Goal: Information Seeking & Learning: Learn about a topic

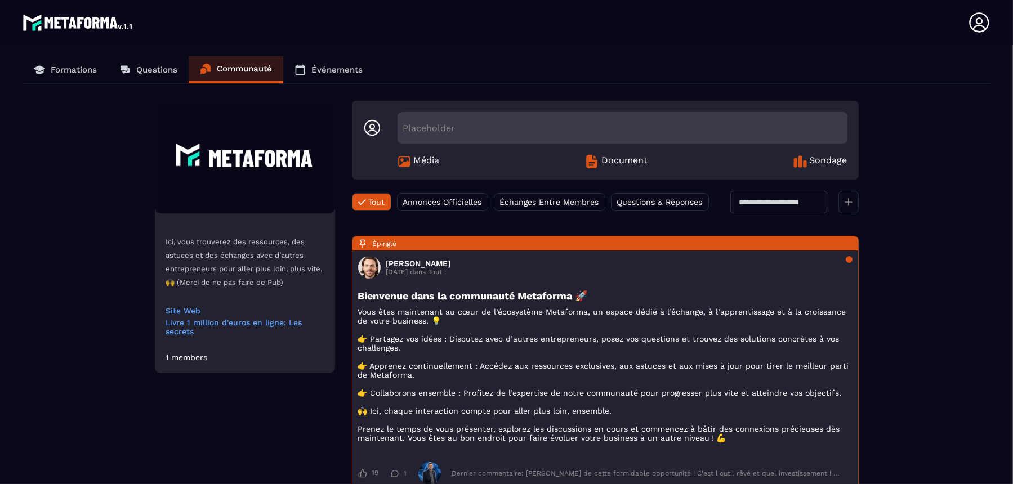
click at [502, 129] on div "Placeholder" at bounding box center [622, 128] width 450 height 32
click at [531, 200] on span "Échanges Entre Membres" at bounding box center [549, 202] width 99 height 9
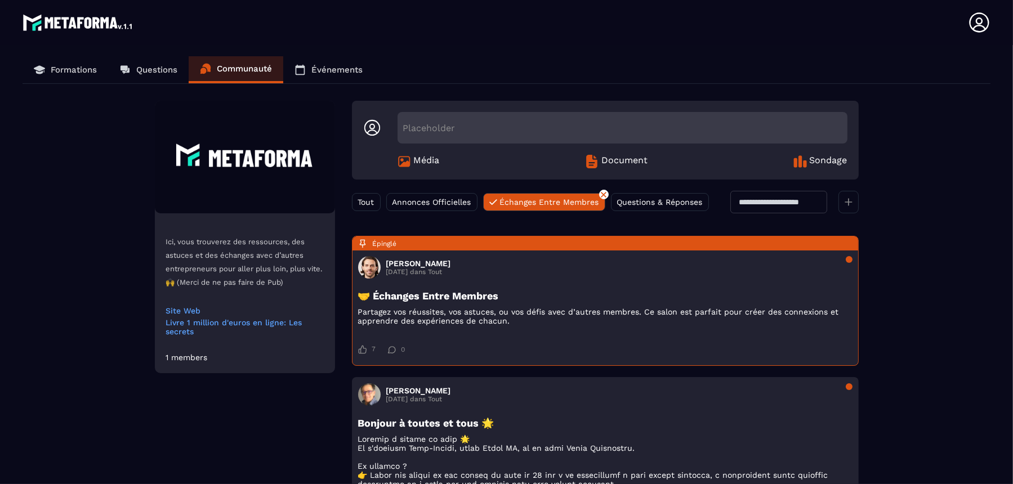
click at [531, 200] on span "Échanges Entre Membres" at bounding box center [549, 202] width 99 height 9
click at [605, 160] on span "Document" at bounding box center [624, 162] width 46 height 14
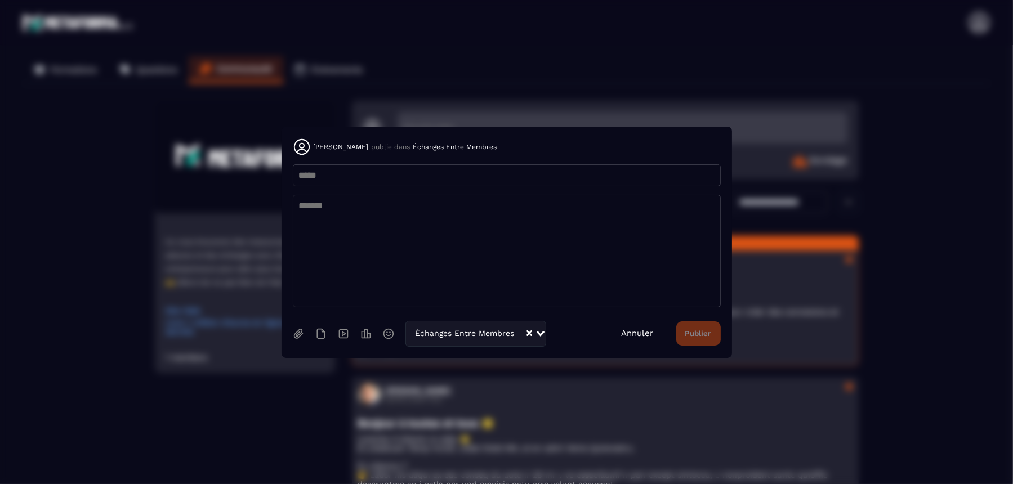
click at [627, 330] on link "Annuler" at bounding box center [638, 333] width 32 height 10
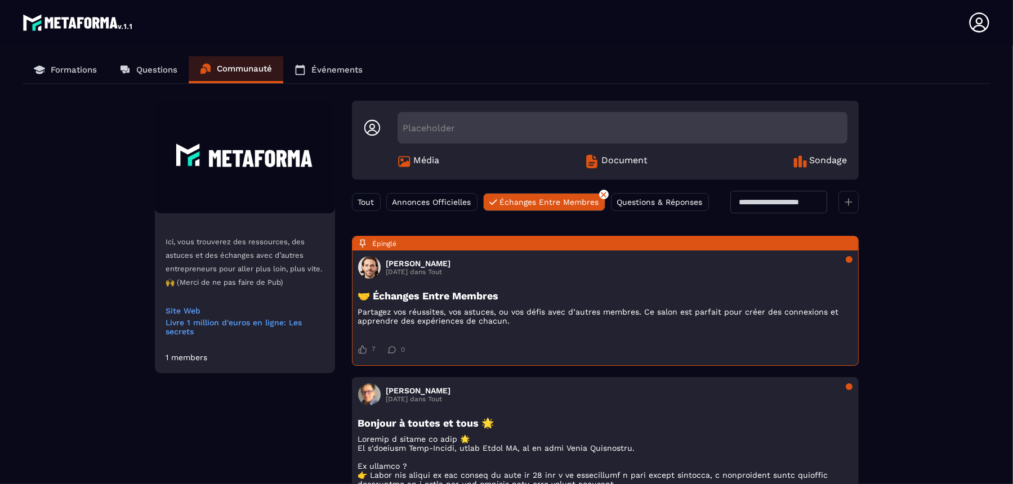
click at [303, 71] on icon at bounding box center [299, 69] width 11 height 11
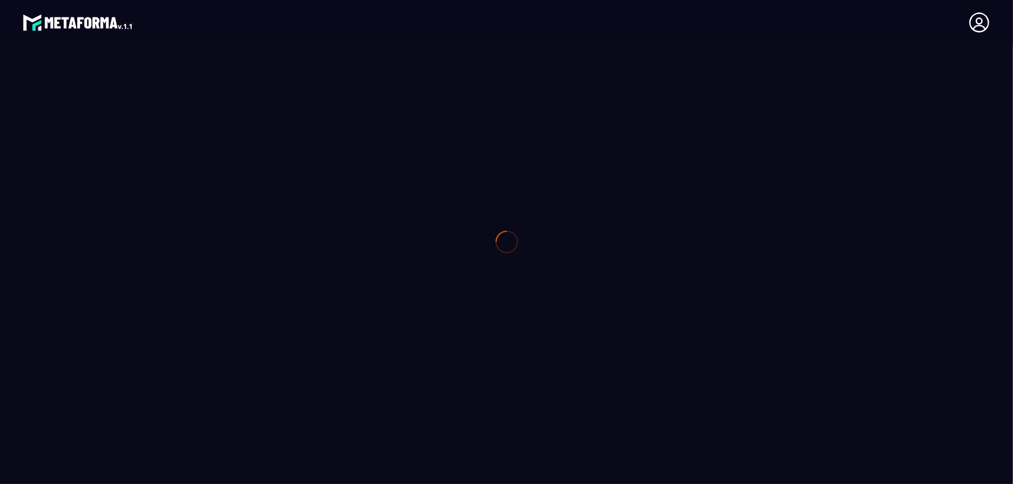
click at [330, 67] on div at bounding box center [506, 242] width 1013 height 484
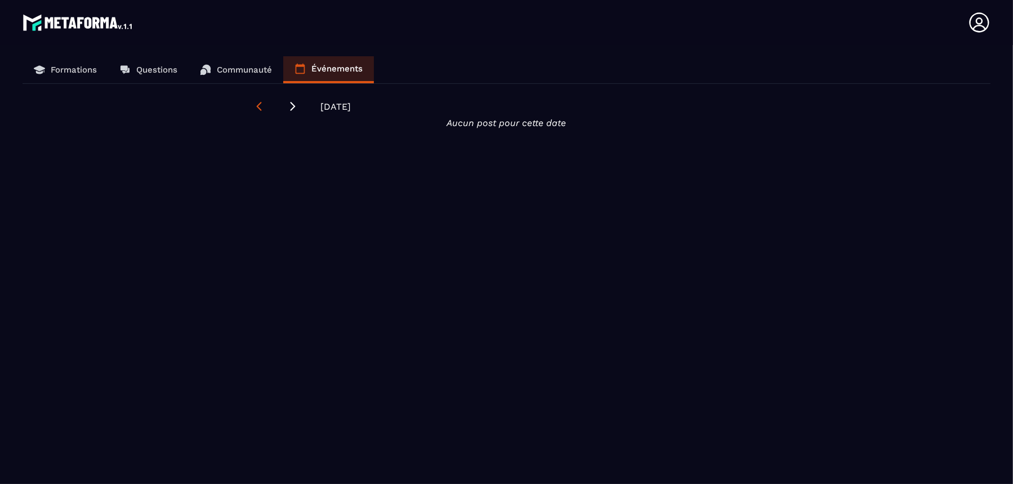
click at [258, 101] on icon at bounding box center [258, 106] width 11 height 11
click at [82, 64] on link "Formations" at bounding box center [66, 69] width 86 height 27
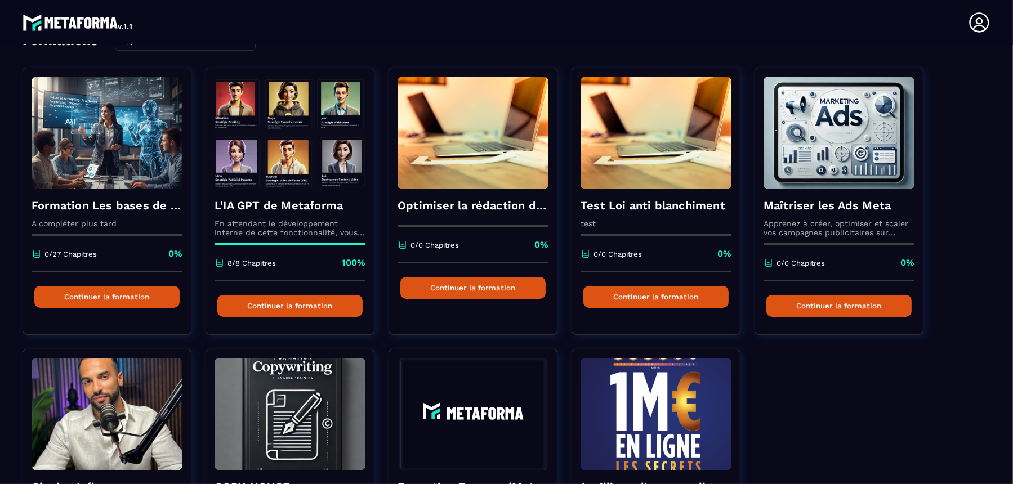
scroll to position [141, 0]
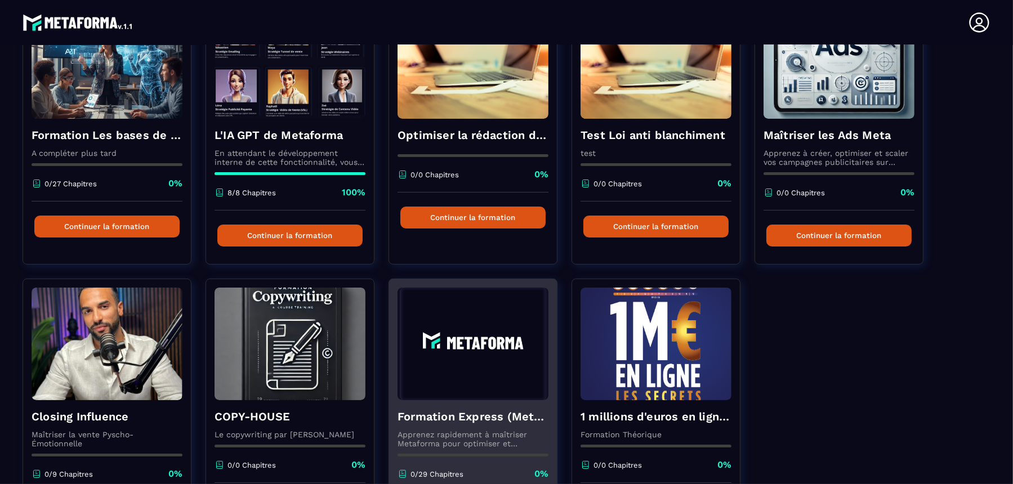
click at [516, 372] on img at bounding box center [472, 344] width 151 height 113
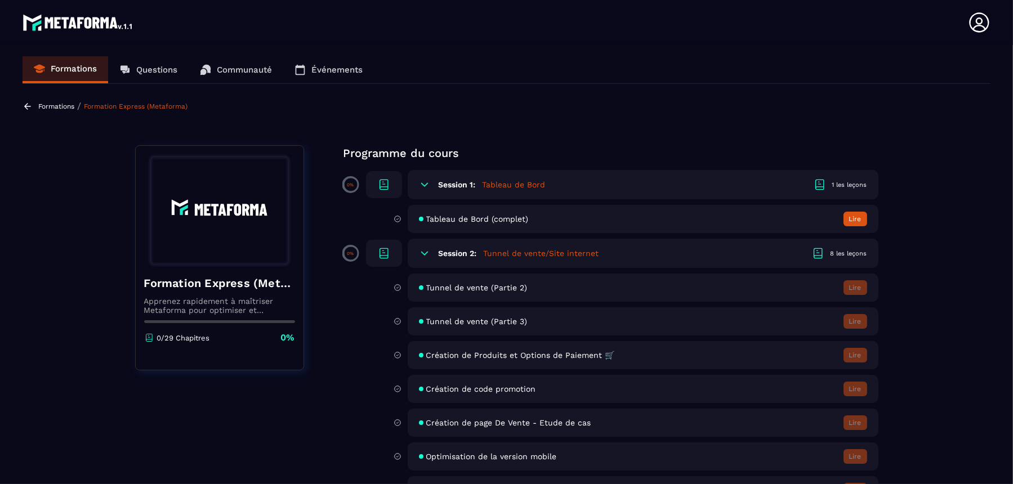
click at [854, 212] on button "Lire" at bounding box center [855, 219] width 24 height 15
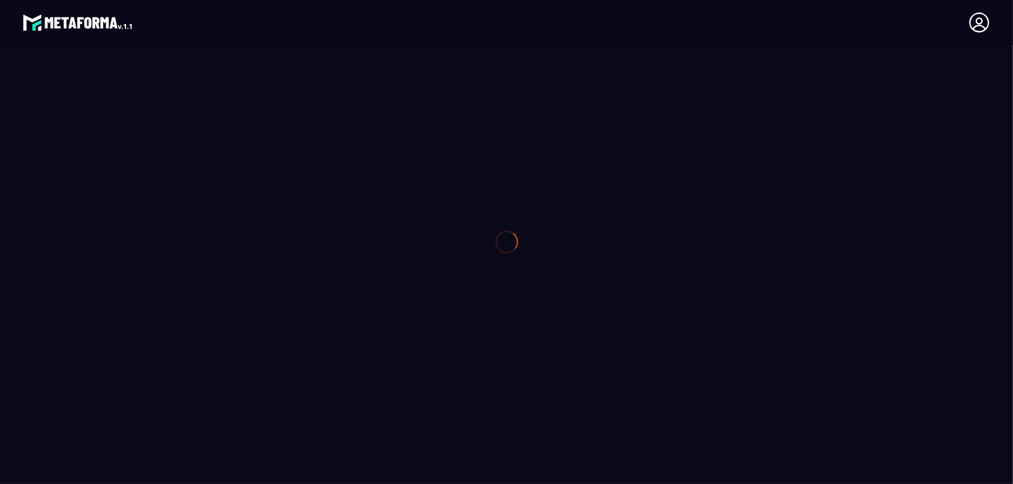
click at [854, 216] on div at bounding box center [506, 242] width 1013 height 484
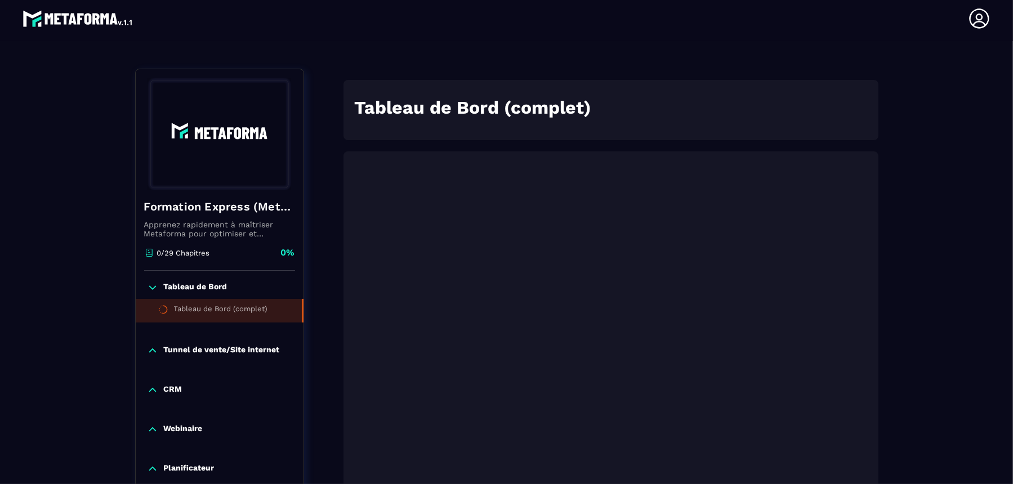
scroll to position [117, 0]
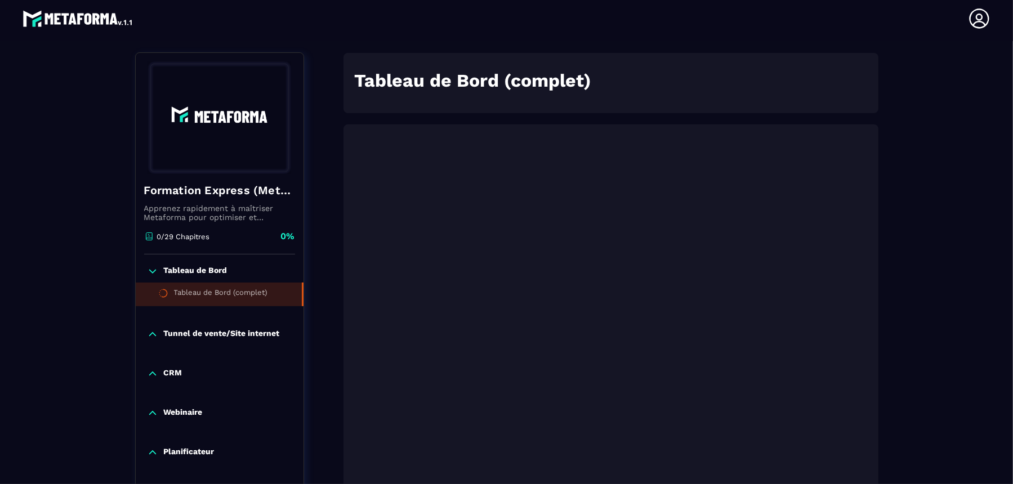
click at [270, 296] on li "Tableau de Bord (complet)" at bounding box center [220, 295] width 168 height 24
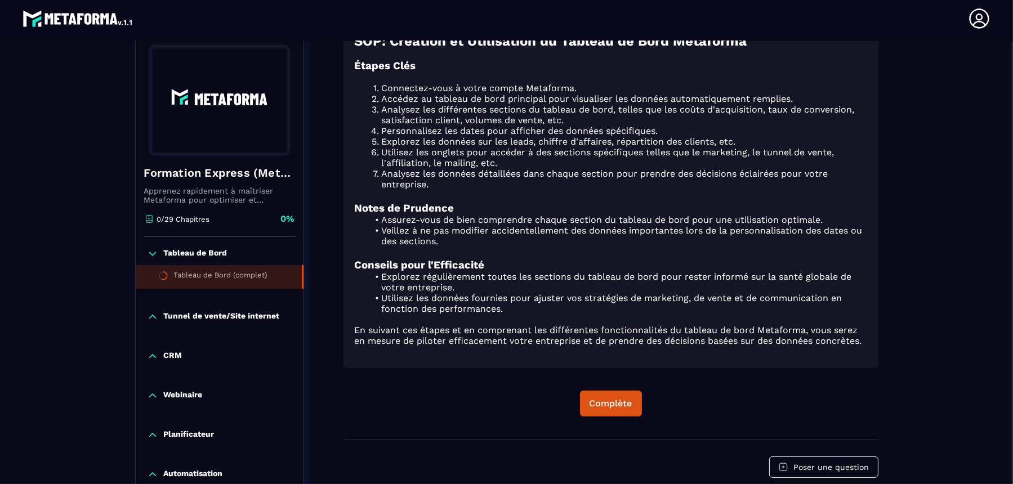
scroll to position [609, 0]
click at [615, 408] on button "Complète" at bounding box center [611, 403] width 62 height 26
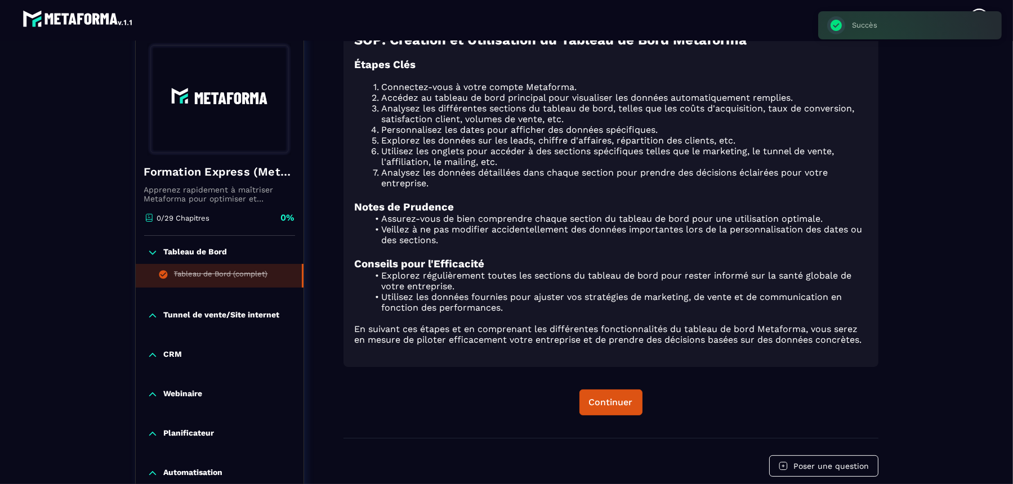
click at [176, 310] on p "Tunnel de vente/Site internet" at bounding box center [222, 315] width 116 height 11
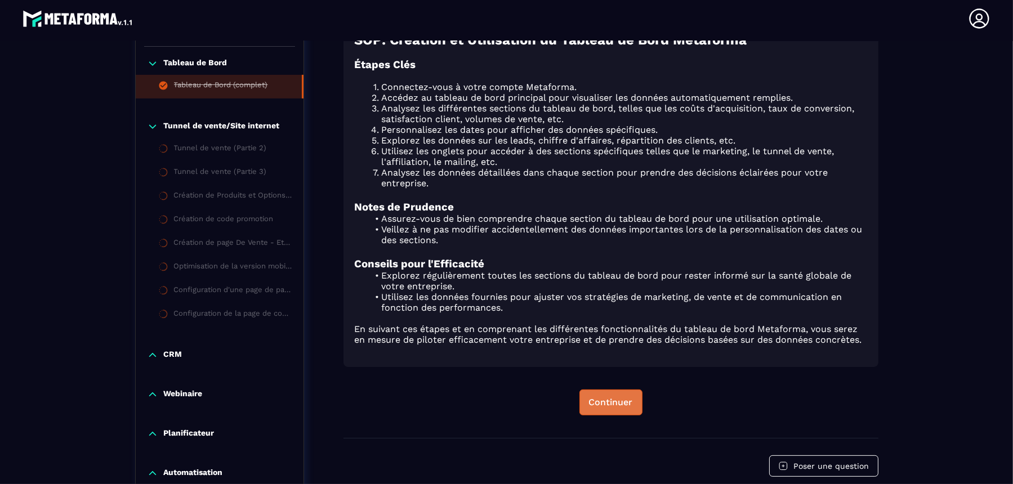
click at [601, 397] on div "Continuer" at bounding box center [611, 402] width 44 height 11
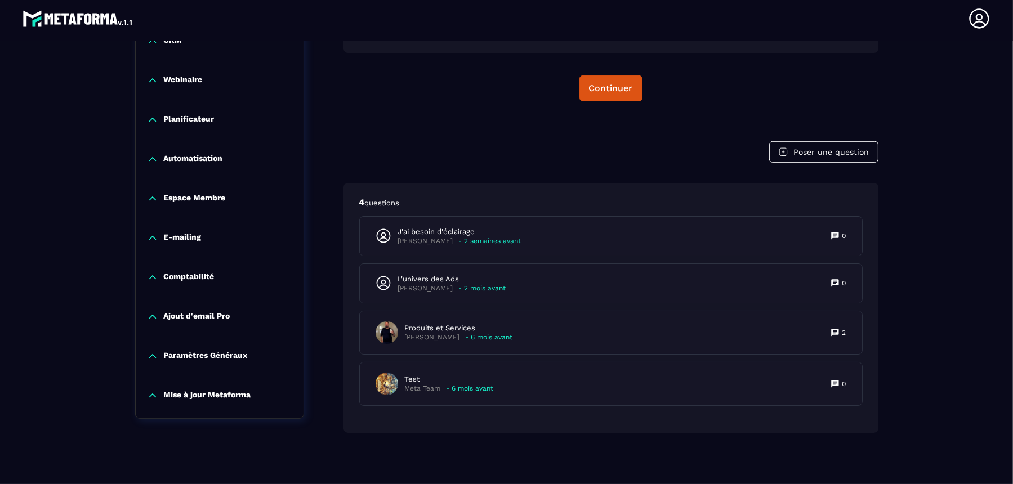
scroll to position [712, 0]
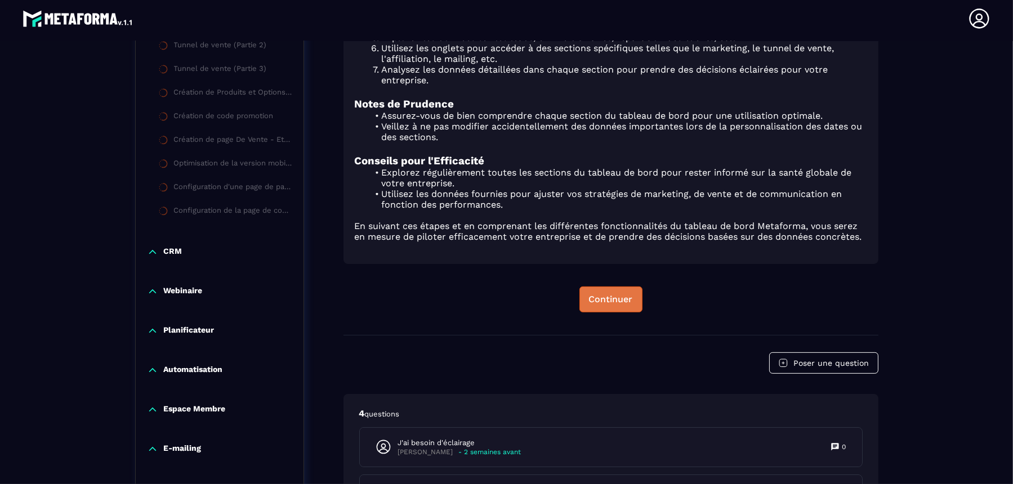
click at [620, 294] on div "Continuer" at bounding box center [611, 299] width 44 height 11
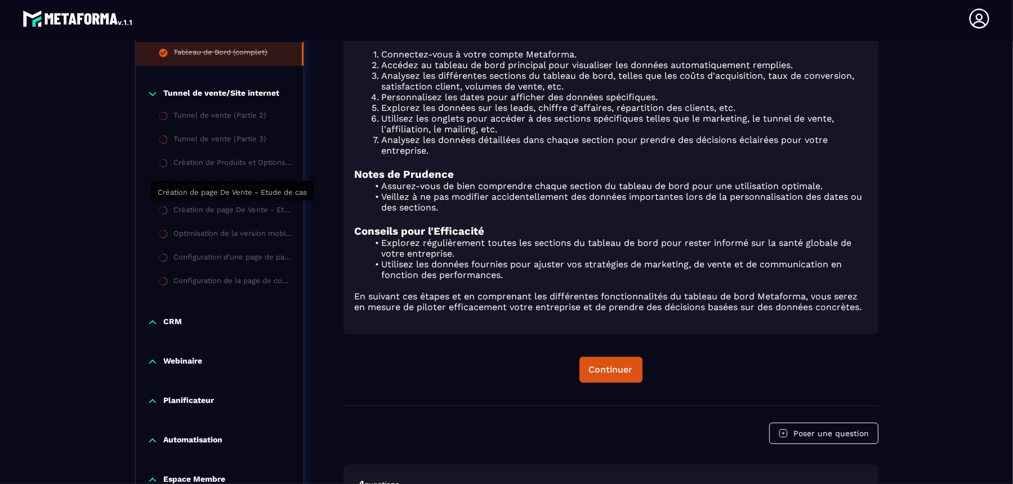
scroll to position [501, 0]
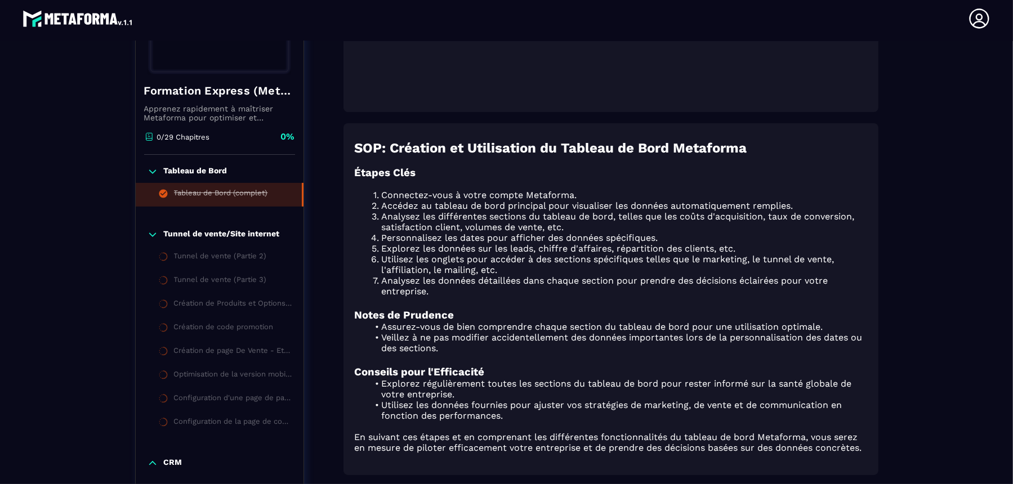
click at [840, 190] on li "Connectez-vous à votre compte Metaforma." at bounding box center [617, 195] width 499 height 11
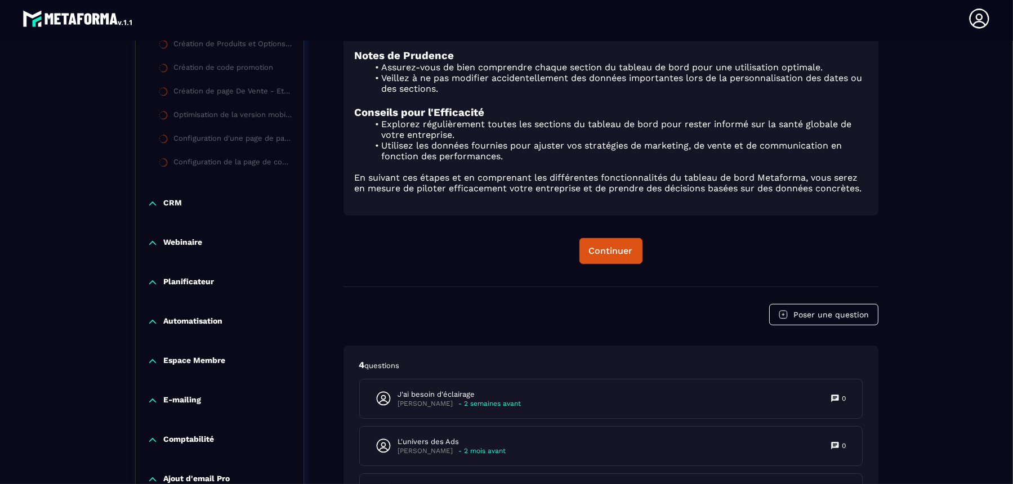
scroll to position [853, 0]
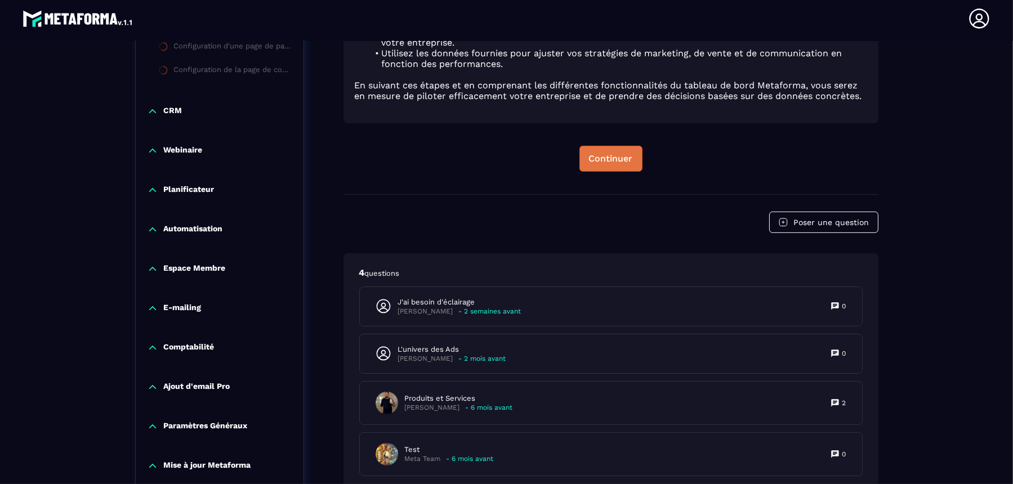
click at [626, 153] on div "Continuer" at bounding box center [611, 158] width 44 height 11
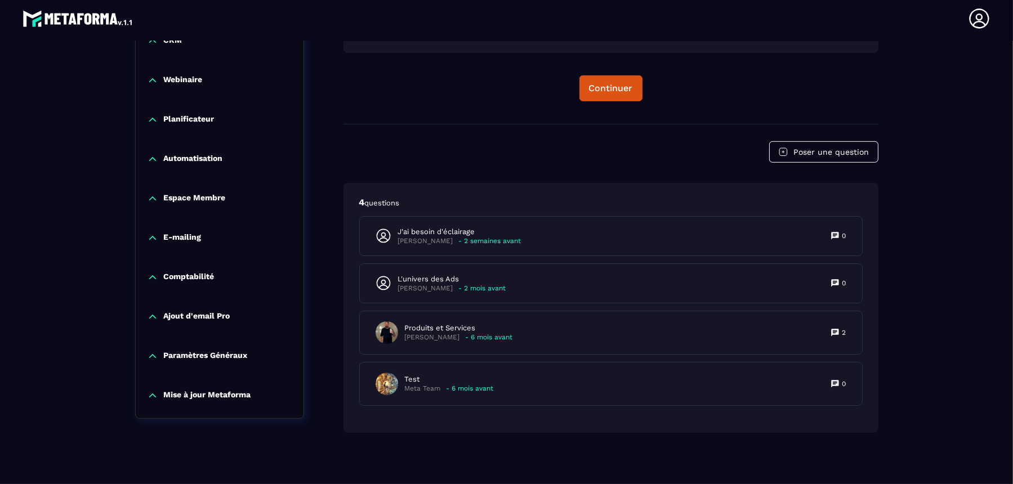
scroll to position [642, 0]
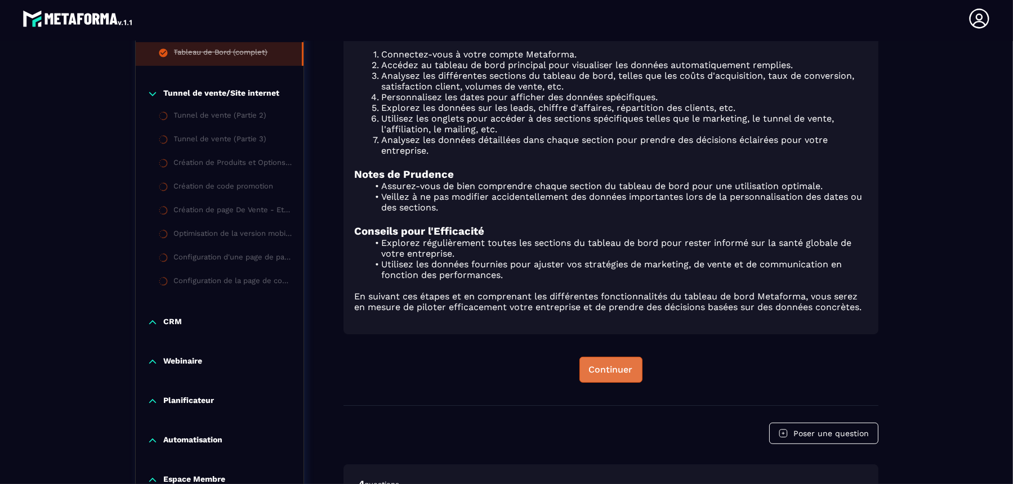
click at [607, 364] on div "Continuer" at bounding box center [611, 369] width 44 height 11
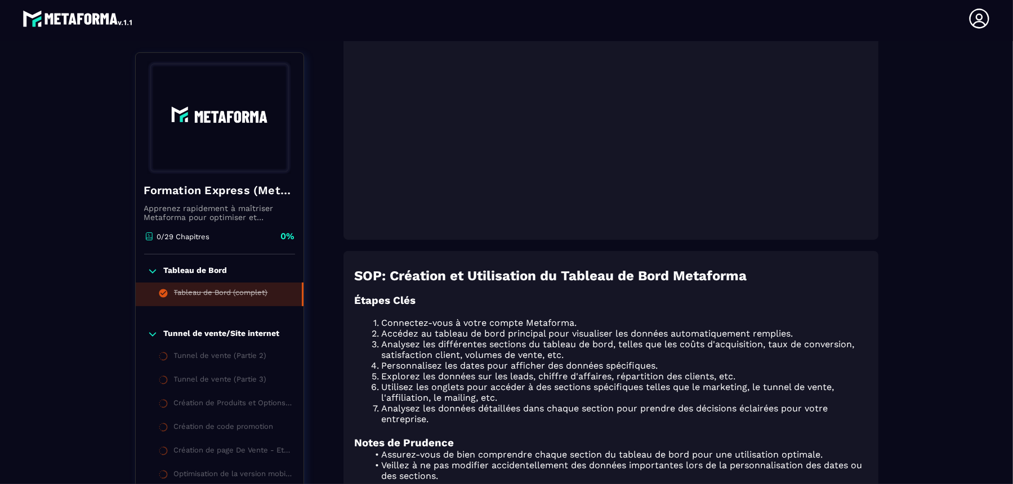
scroll to position [360, 0]
